Goal: Task Accomplishment & Management: Use online tool/utility

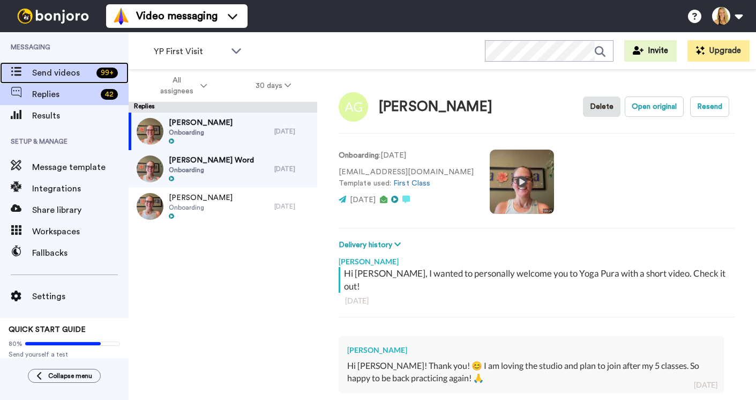
click at [56, 70] on span "Send videos" at bounding box center [62, 72] width 60 height 13
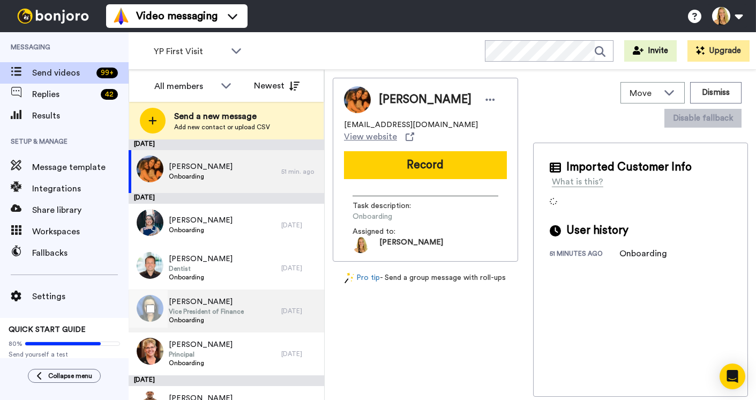
scroll to position [372, 0]
